Goal: Task Accomplishment & Management: Manage account settings

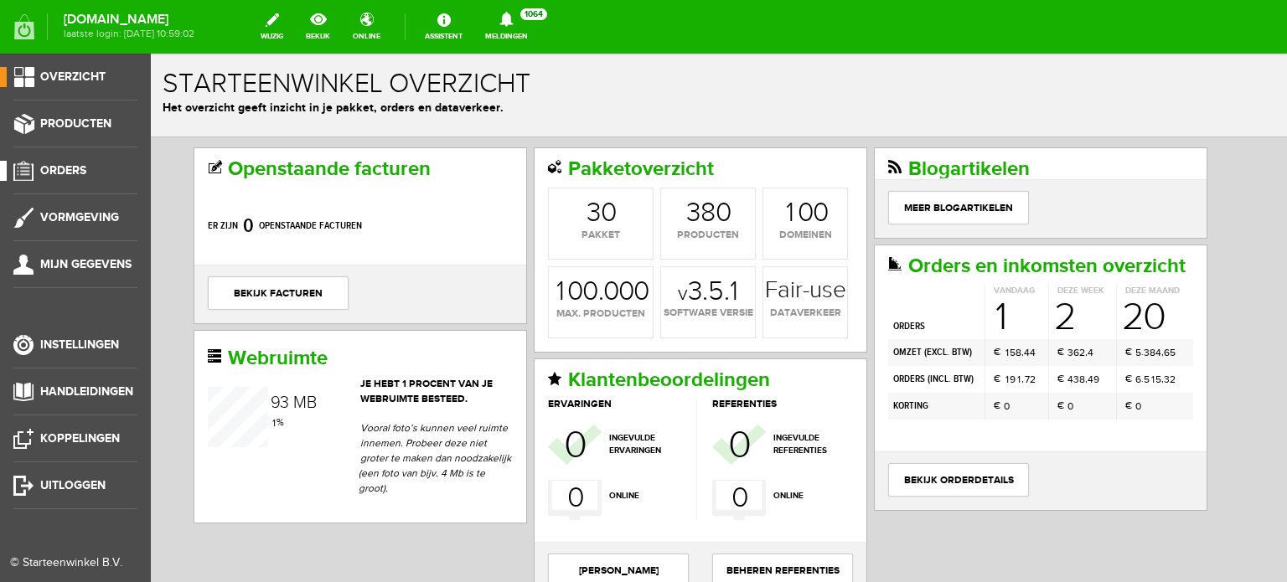
click at [82, 168] on span "Orders" at bounding box center [63, 170] width 46 height 14
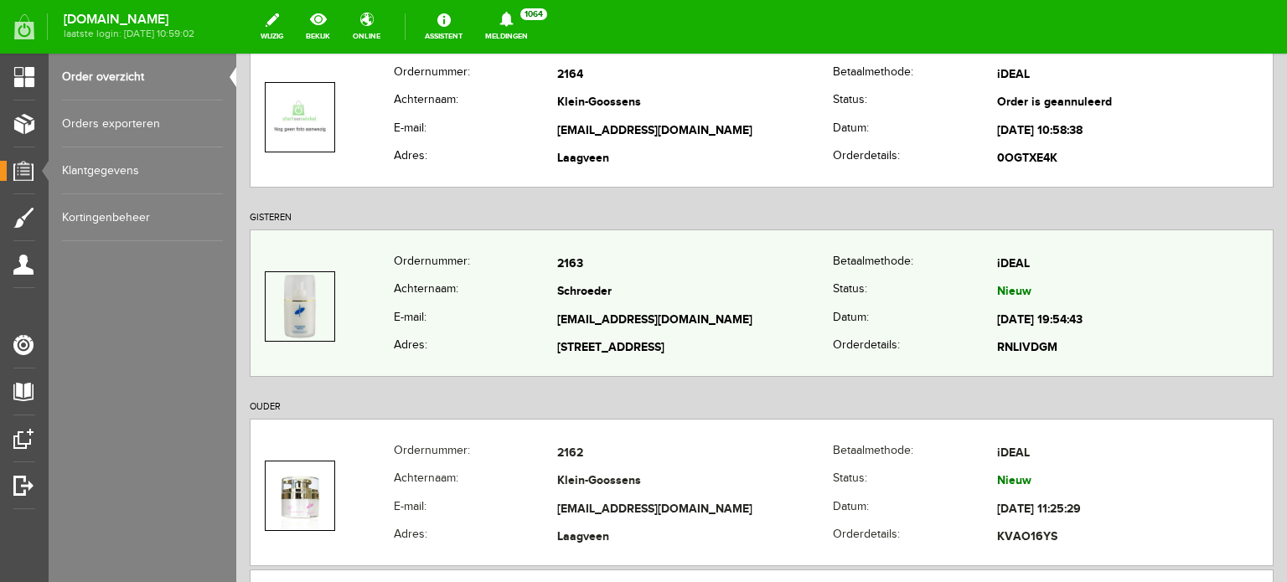
scroll to position [251, 0]
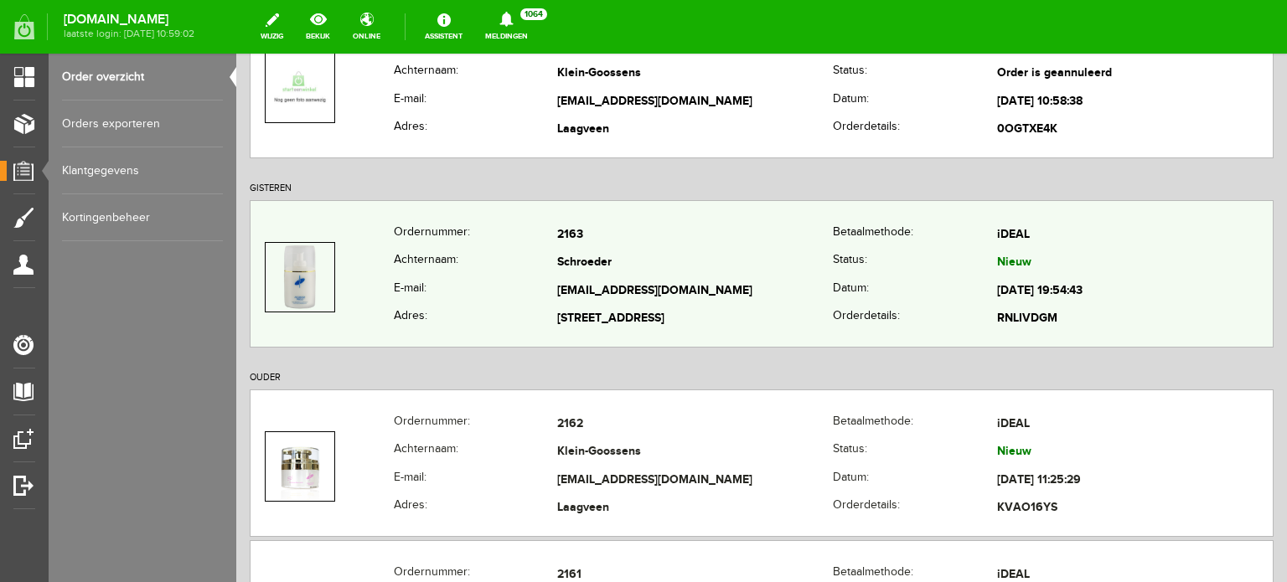
click at [589, 271] on td "Schroeder" at bounding box center [695, 264] width 276 height 28
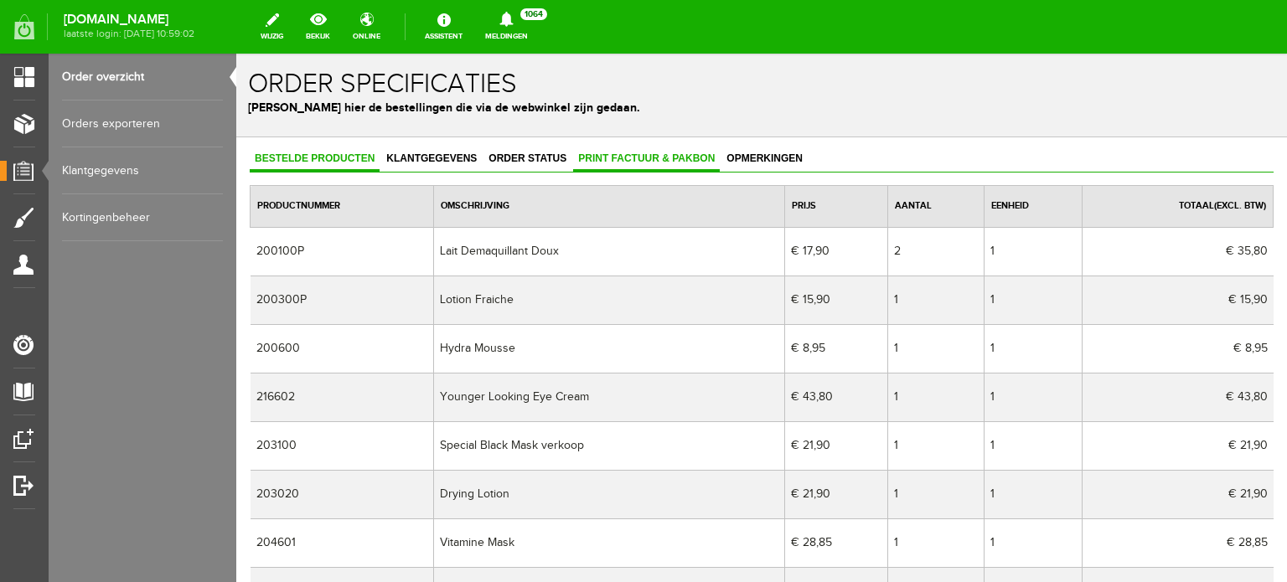
click at [625, 153] on span "Print factuur & pakbon" at bounding box center [646, 159] width 147 height 12
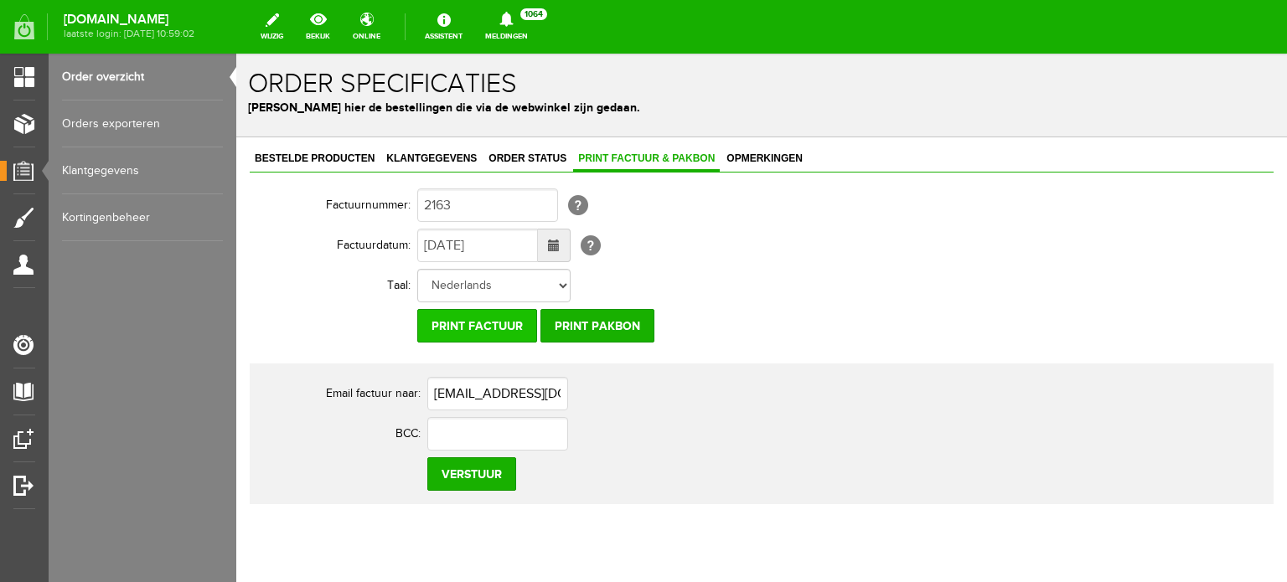
click at [504, 321] on input "Print factuur" at bounding box center [477, 326] width 120 height 34
click at [447, 153] on span "Klantgegevens" at bounding box center [431, 159] width 101 height 12
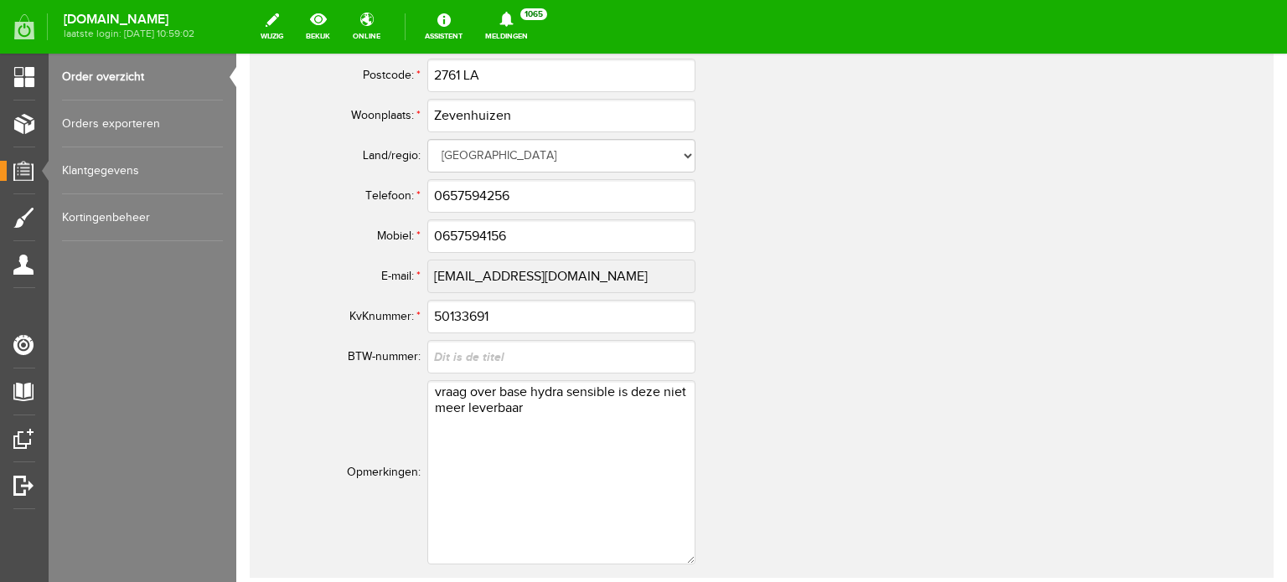
scroll to position [1089, 0]
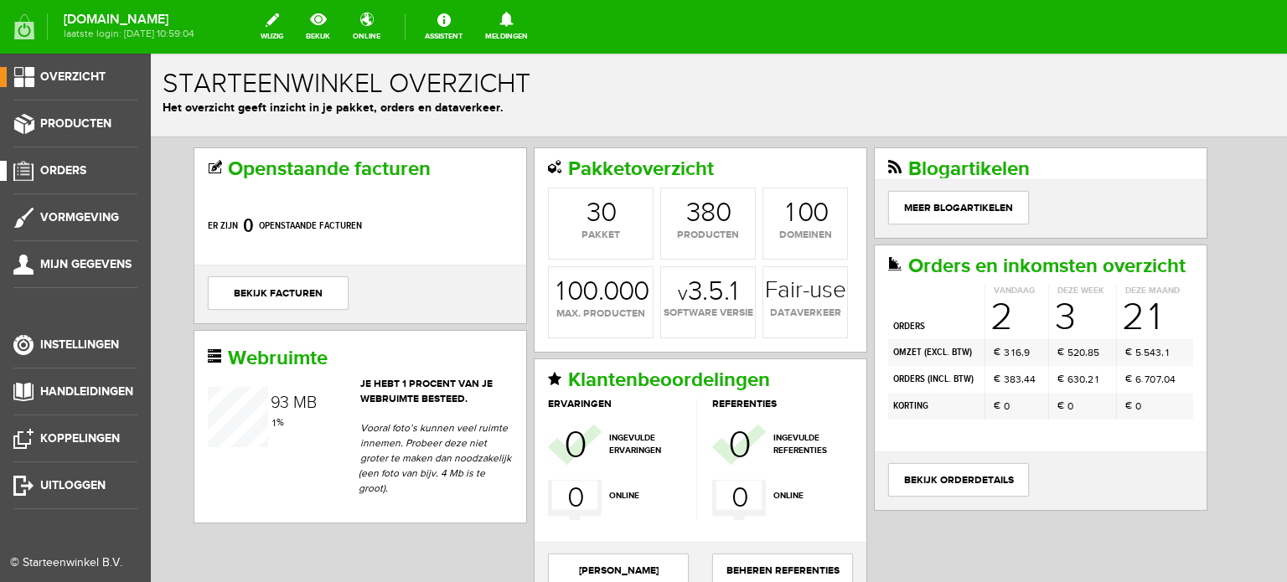
click at [67, 168] on span "Orders" at bounding box center [63, 170] width 46 height 14
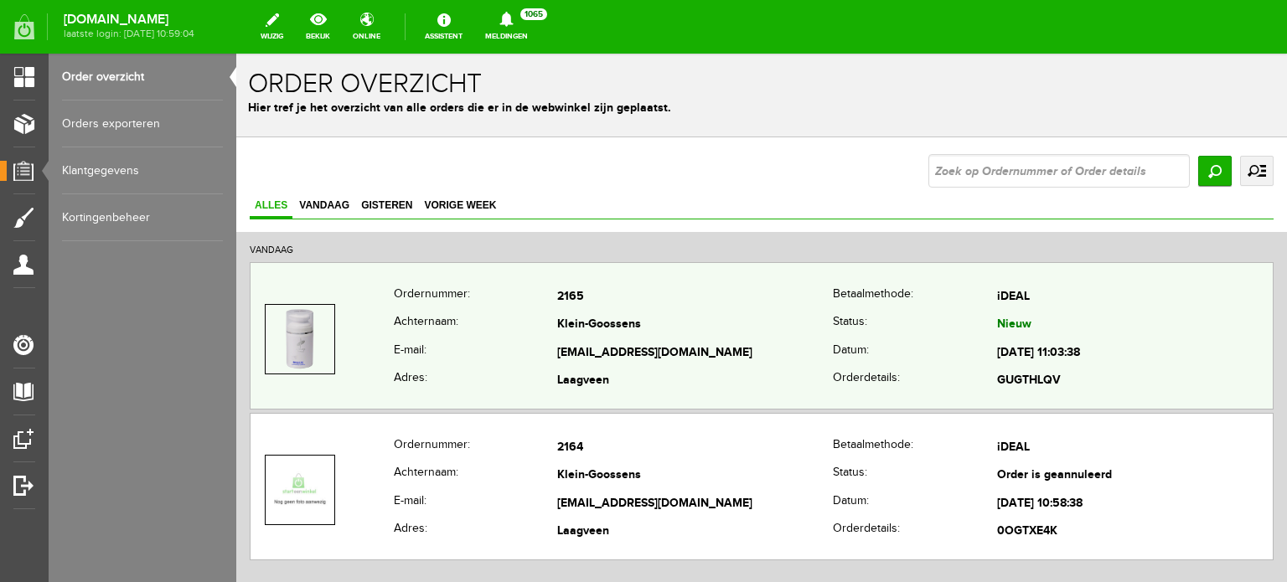
click at [585, 324] on td "Klein-Goossens" at bounding box center [695, 326] width 276 height 28
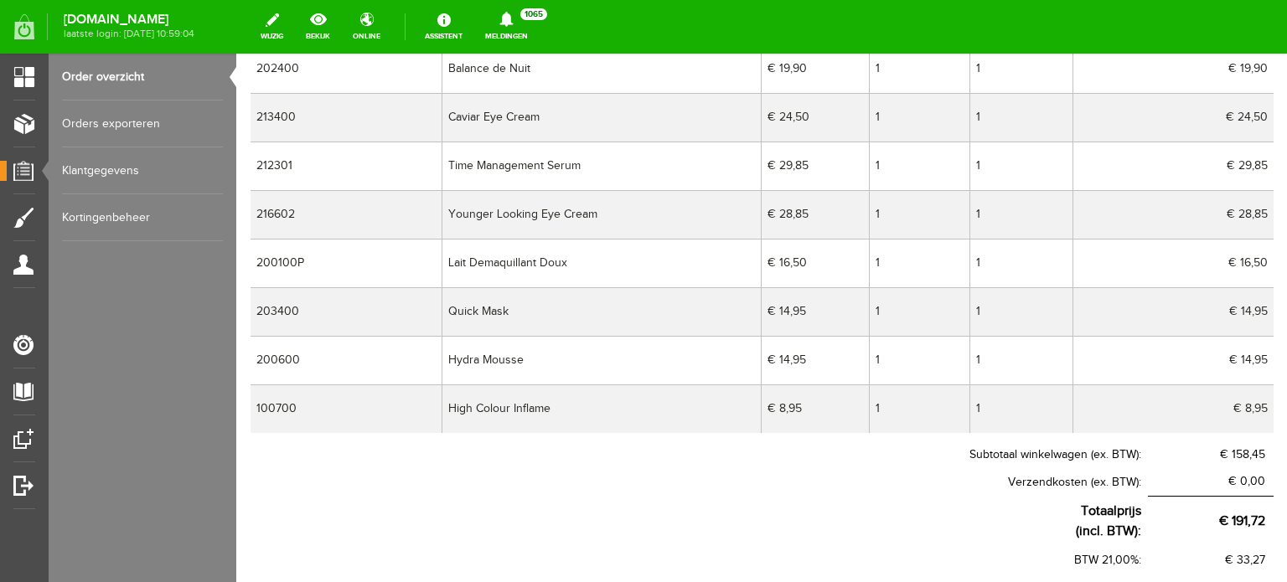
scroll to position [84, 0]
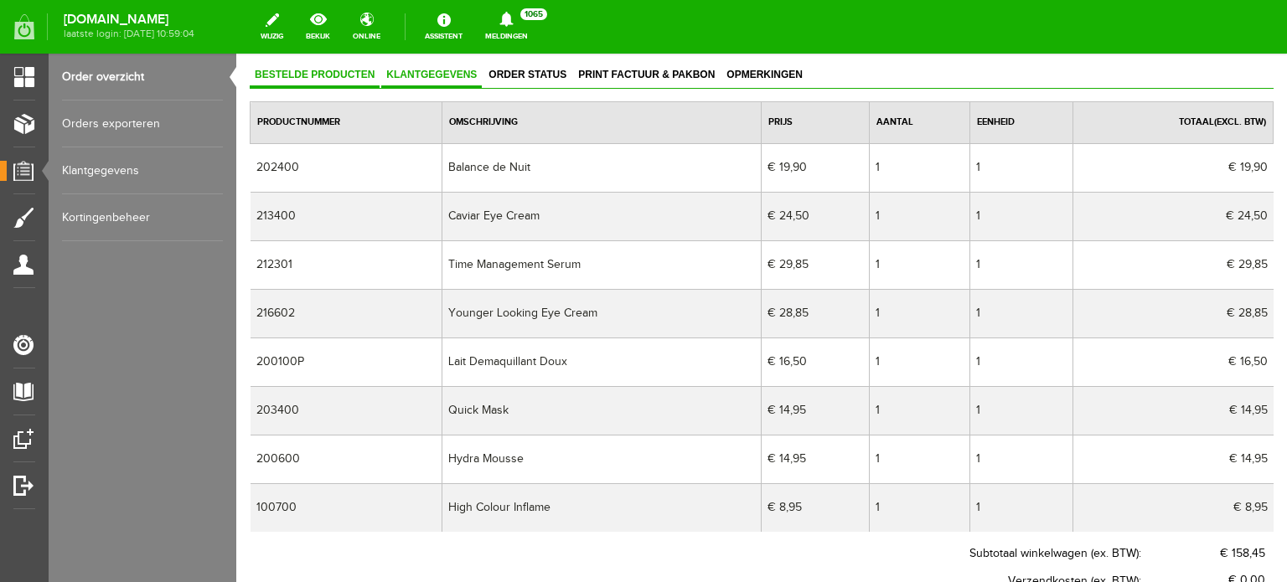
click at [442, 73] on span "Klantgegevens" at bounding box center [431, 75] width 101 height 12
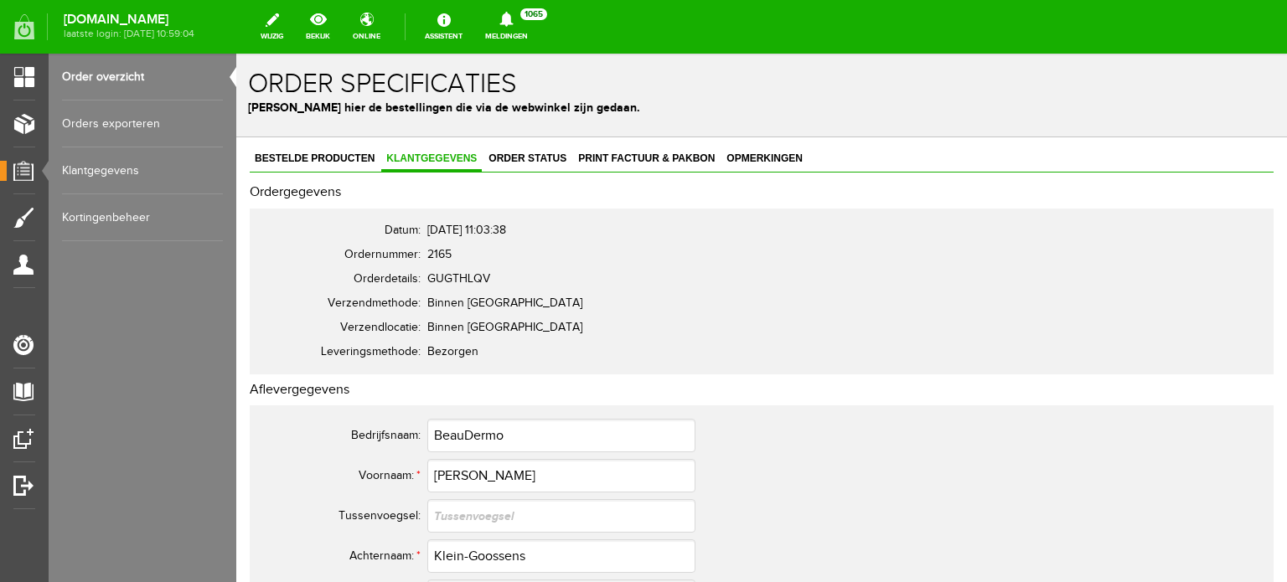
scroll to position [0, 0]
click at [648, 157] on span "Print factuur & pakbon" at bounding box center [646, 159] width 147 height 12
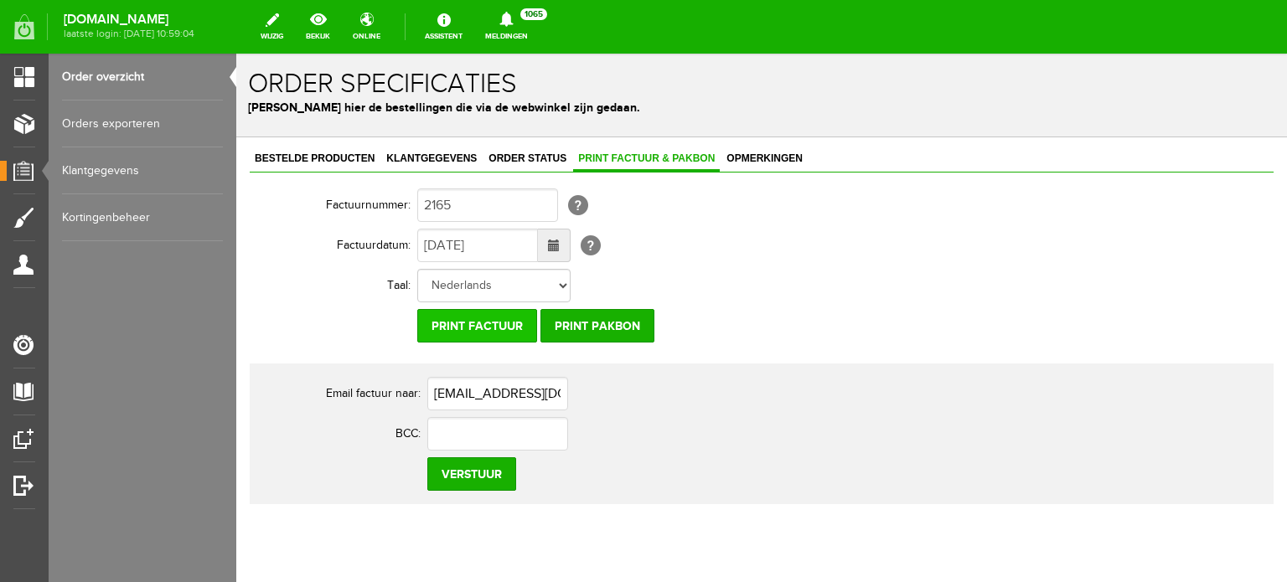
click at [489, 321] on input "Print factuur" at bounding box center [477, 326] width 120 height 34
click at [432, 153] on span "Klantgegevens" at bounding box center [431, 159] width 101 height 12
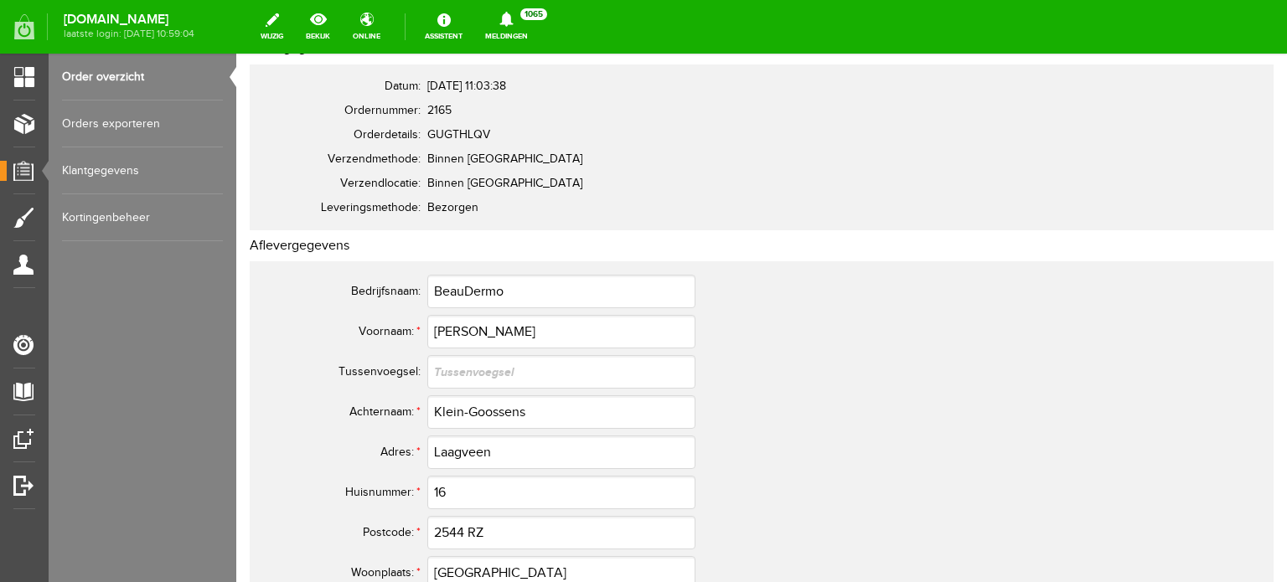
scroll to position [335, 0]
